Goal: Information Seeking & Learning: Learn about a topic

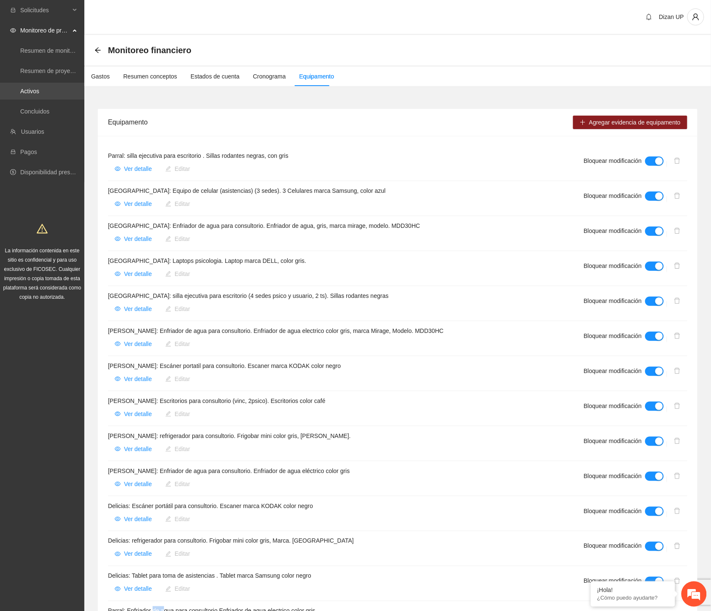
click at [39, 90] on link "Activos" at bounding box center [29, 91] width 19 height 7
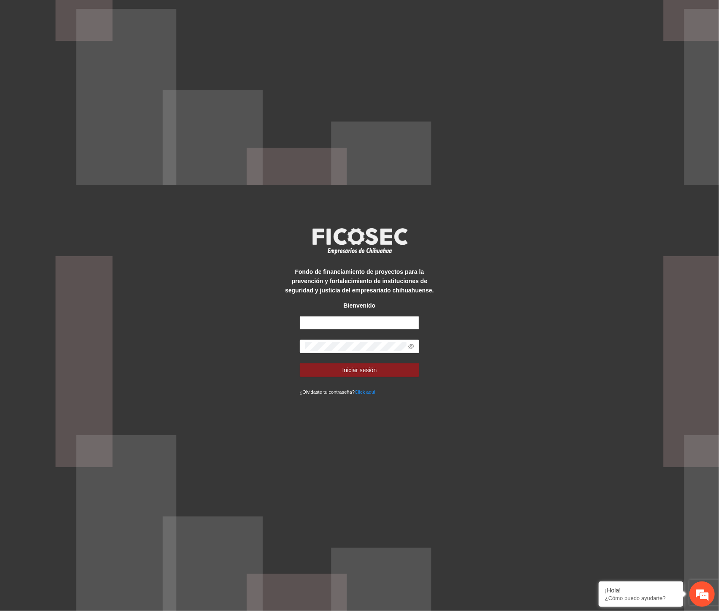
type input "**********"
click at [262, 348] on div "**********" at bounding box center [359, 305] width 719 height 611
click at [414, 345] on span at bounding box center [360, 347] width 120 height 14
click at [411, 345] on icon "eye-invisible" at bounding box center [411, 346] width 6 height 5
click at [357, 373] on span "Iniciar sesión" at bounding box center [359, 369] width 35 height 9
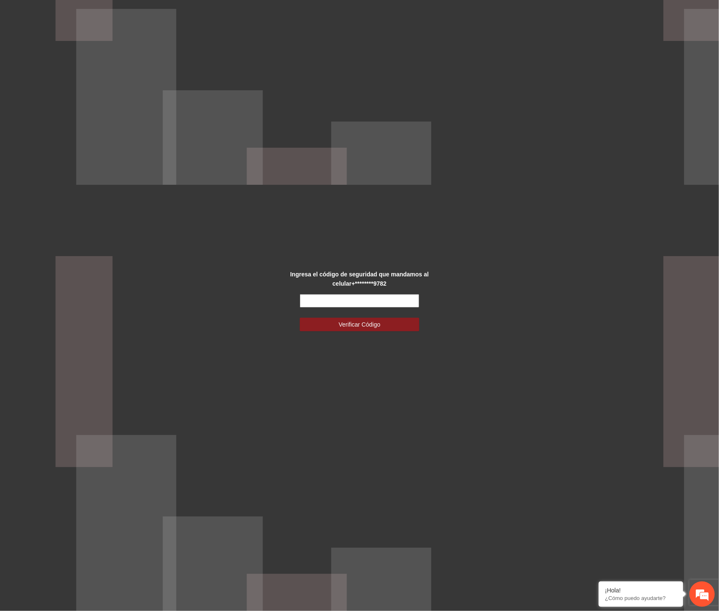
click at [375, 300] on input "text" at bounding box center [360, 301] width 120 height 14
type input "******"
click at [368, 327] on span "Verificar Código" at bounding box center [359, 324] width 42 height 9
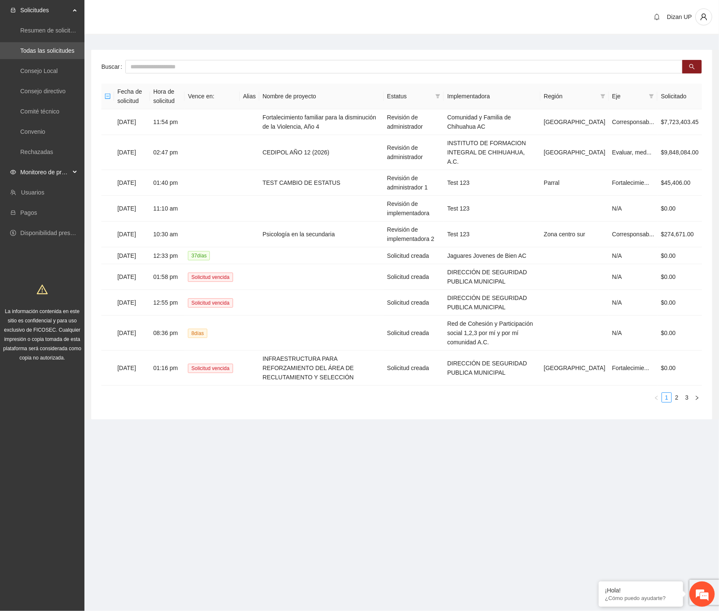
click at [59, 169] on span "Monitoreo de proyectos" at bounding box center [45, 172] width 50 height 17
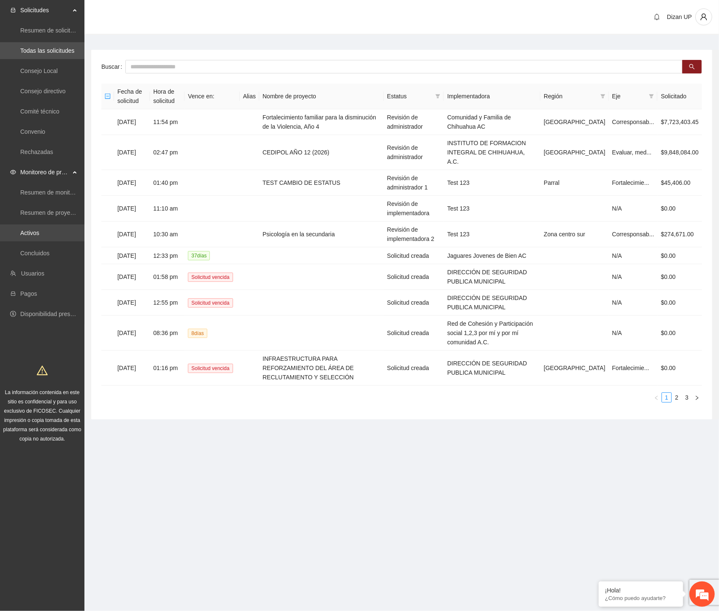
click at [31, 231] on link "Activos" at bounding box center [29, 233] width 19 height 7
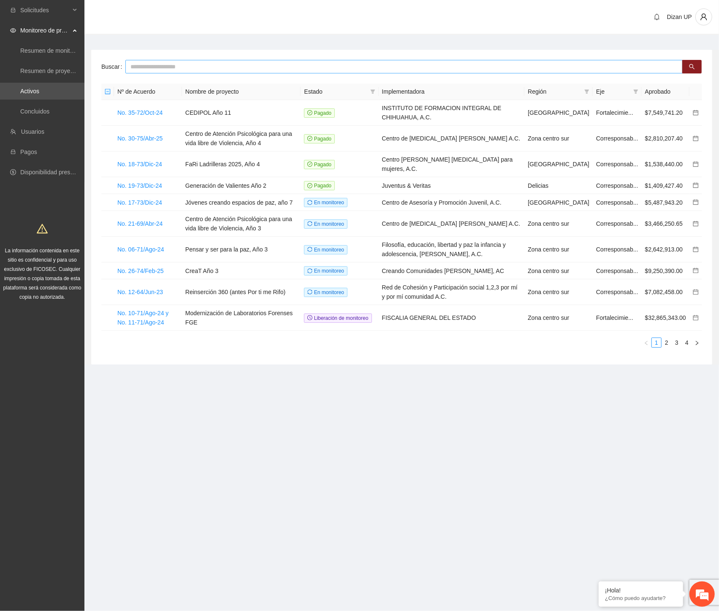
click at [200, 65] on input "text" at bounding box center [403, 67] width 557 height 14
type input "*"
type input "****"
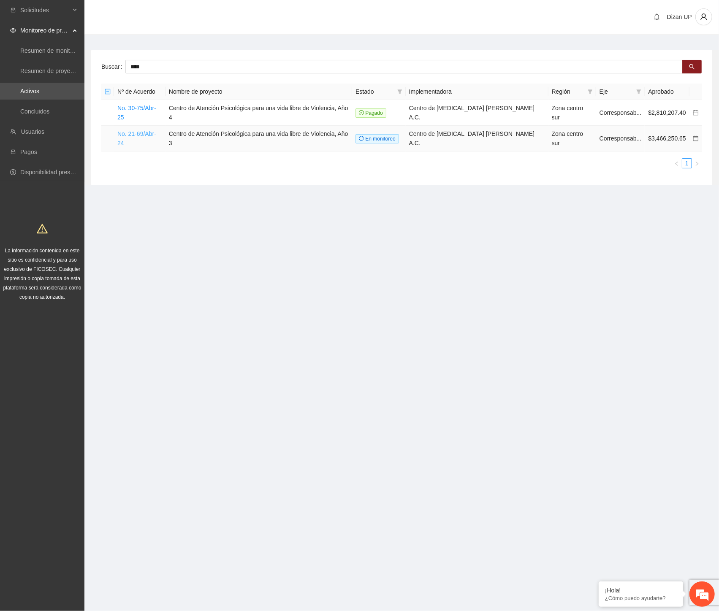
click at [136, 130] on link "No. 21-69/Abr-24" at bounding box center [136, 138] width 39 height 16
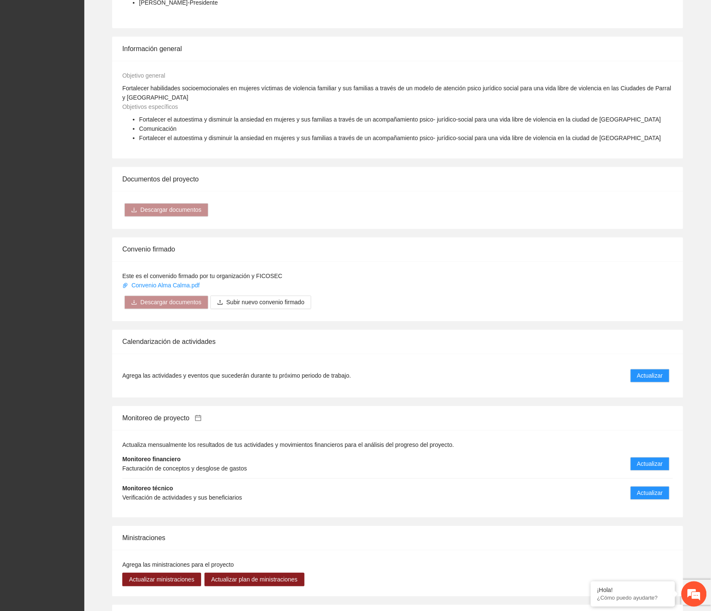
scroll to position [422, 0]
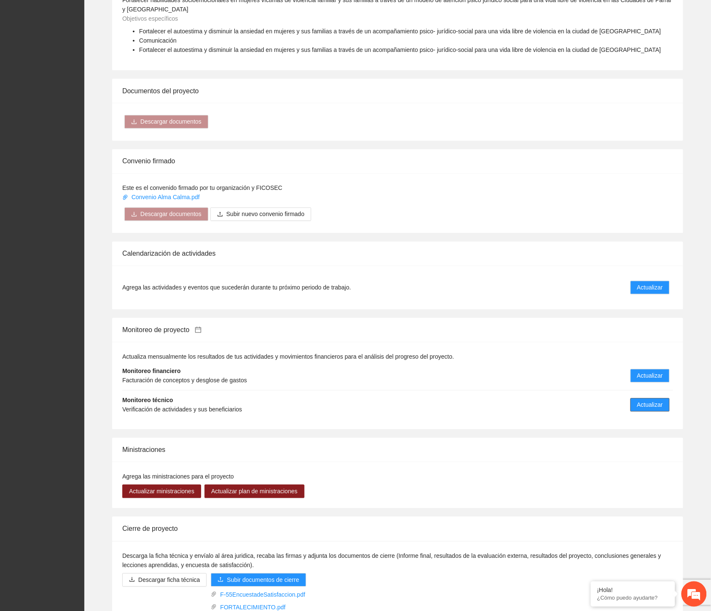
click at [635, 401] on button "Actualizar" at bounding box center [650, 405] width 39 height 14
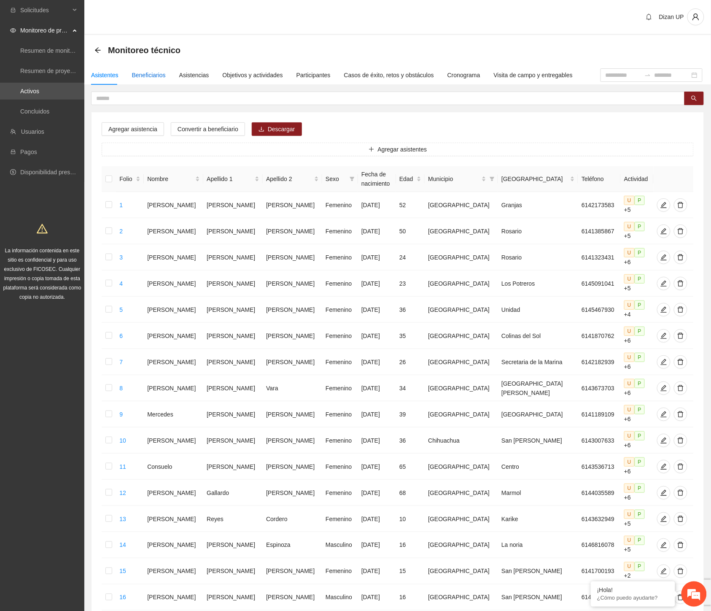
click at [146, 74] on div "Beneficiarios" at bounding box center [149, 74] width 34 height 9
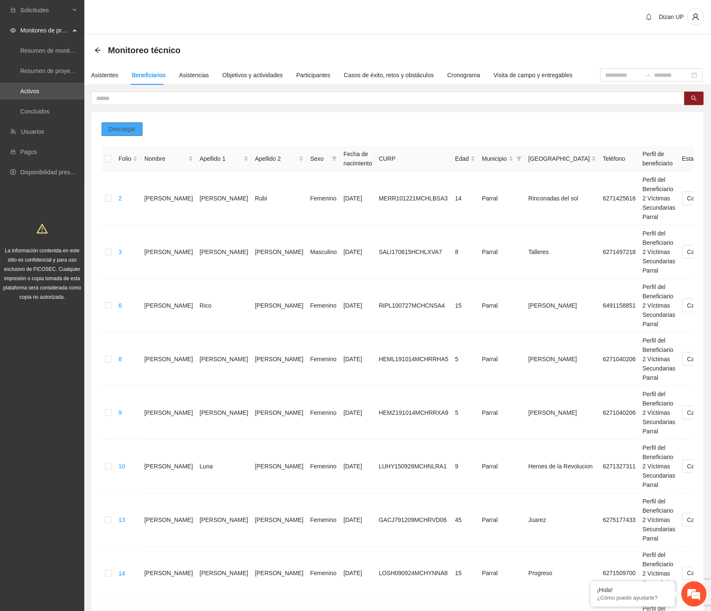
click at [121, 127] on span "Descargar" at bounding box center [121, 128] width 27 height 9
click at [238, 74] on div "Objetivos y actividades" at bounding box center [253, 74] width 60 height 9
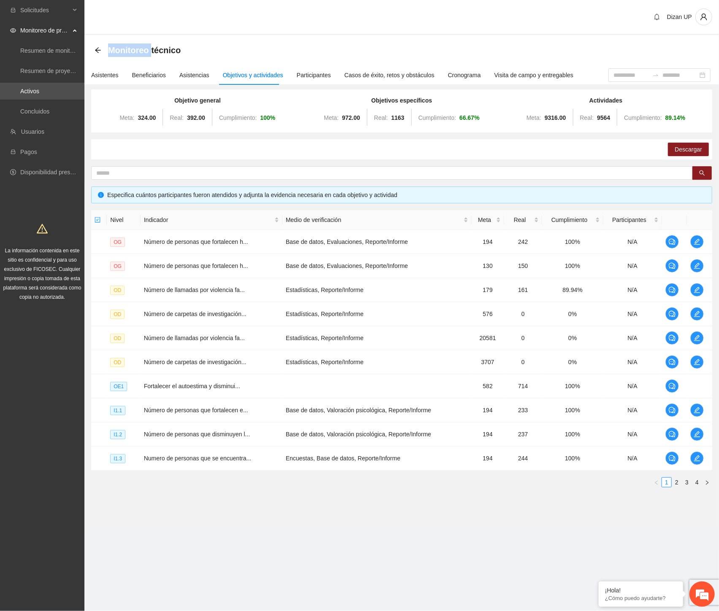
drag, startPoint x: 96, startPoint y: 46, endPoint x: 153, endPoint y: 51, distance: 56.7
click at [152, 51] on div "Monitoreo técnico" at bounding box center [401, 50] width 634 height 30
click at [697, 434] on icon "edit" at bounding box center [696, 434] width 7 height 7
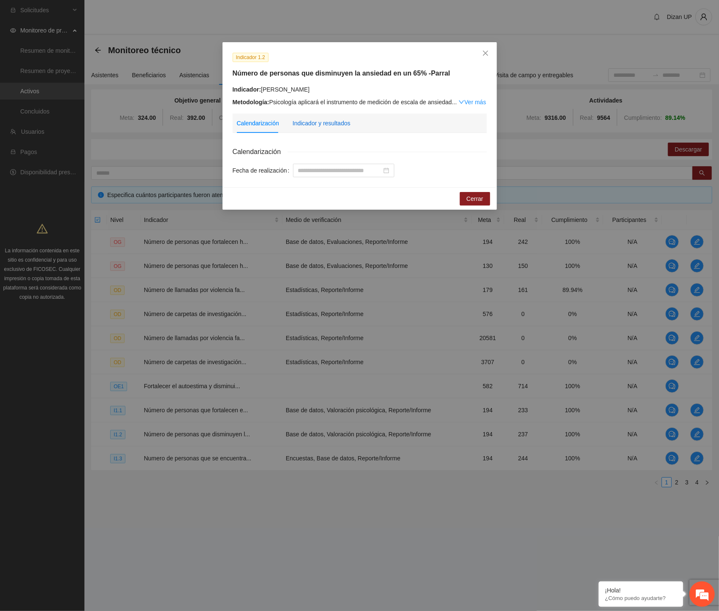
click at [321, 123] on div "Indicador y resultados" at bounding box center [321, 123] width 58 height 9
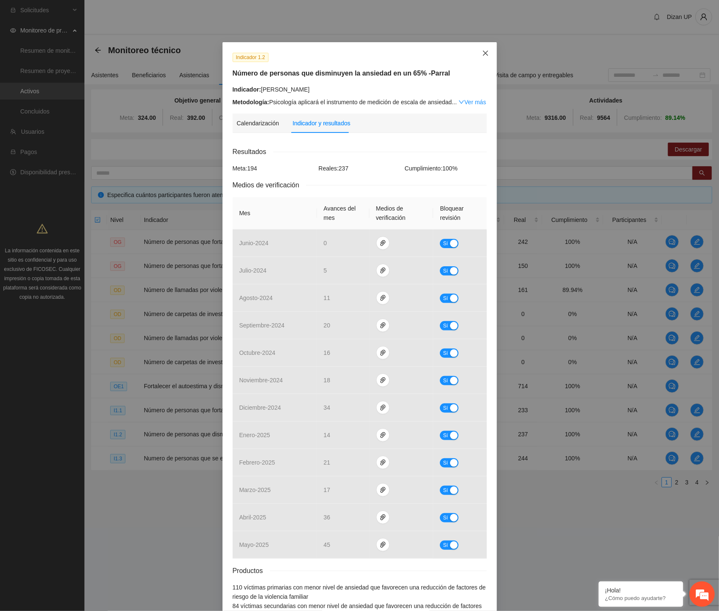
click at [482, 53] on icon "close" at bounding box center [484, 53] width 5 height 5
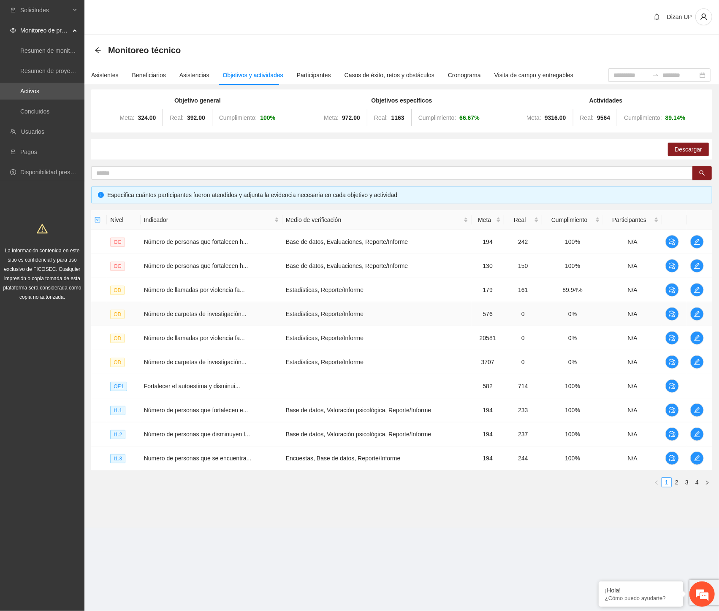
click at [301, 314] on td "Estadísticas, Reporte/Informe" at bounding box center [376, 314] width 189 height 24
click at [696, 239] on icon "edit" at bounding box center [696, 241] width 7 height 7
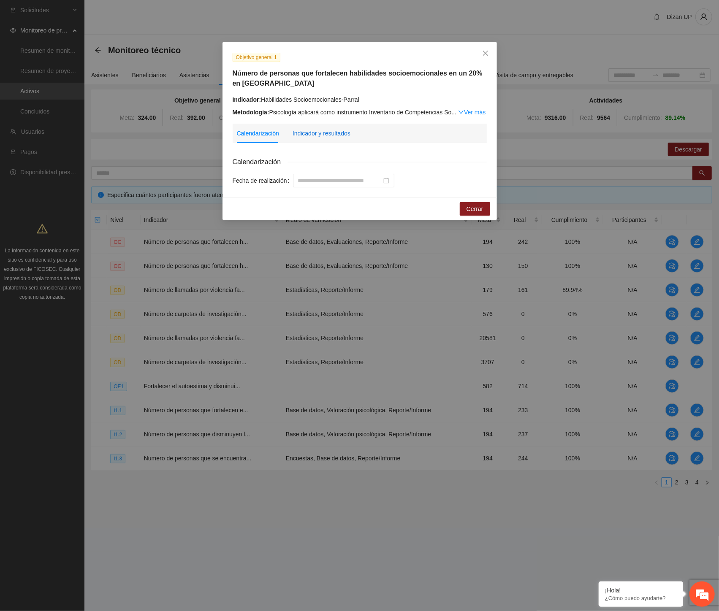
click at [338, 137] on div "Indicador y resultados" at bounding box center [321, 133] width 58 height 9
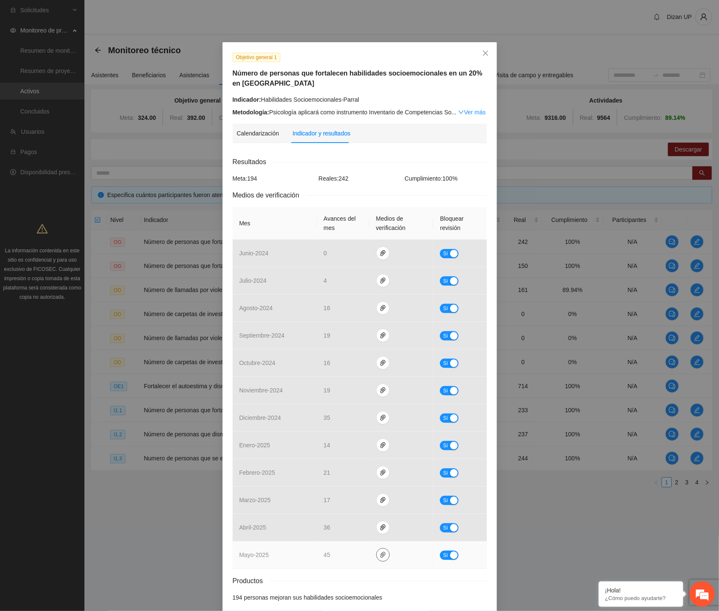
click at [379, 557] on icon "paper-clip" at bounding box center [382, 554] width 7 height 7
click at [344, 532] on link "MAYO-2024.zip" at bounding box center [380, 530] width 121 height 9
click at [142, 549] on div "Objetivo general 1 Número de personas que fortalecen habilidades socioemocional…" at bounding box center [359, 305] width 719 height 611
